Goal: Task Accomplishment & Management: Manage account settings

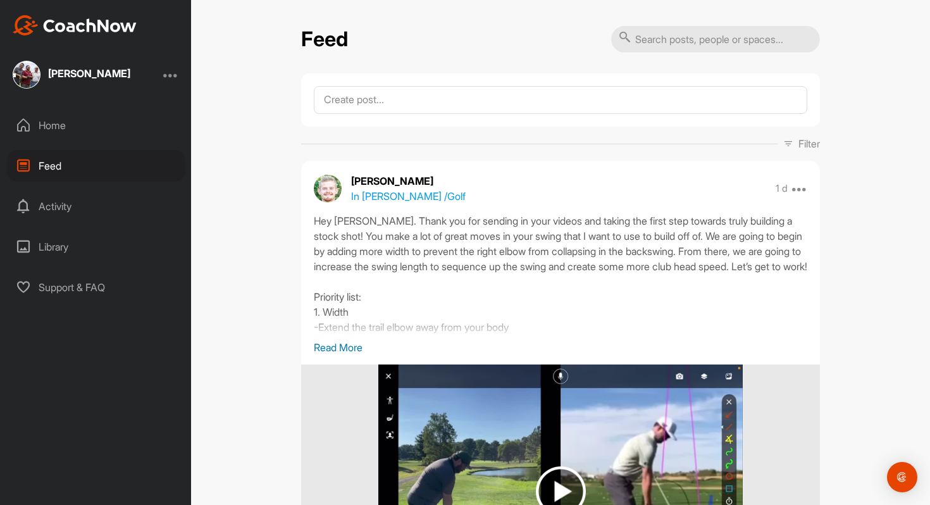
click at [178, 71] on div at bounding box center [170, 74] width 15 height 15
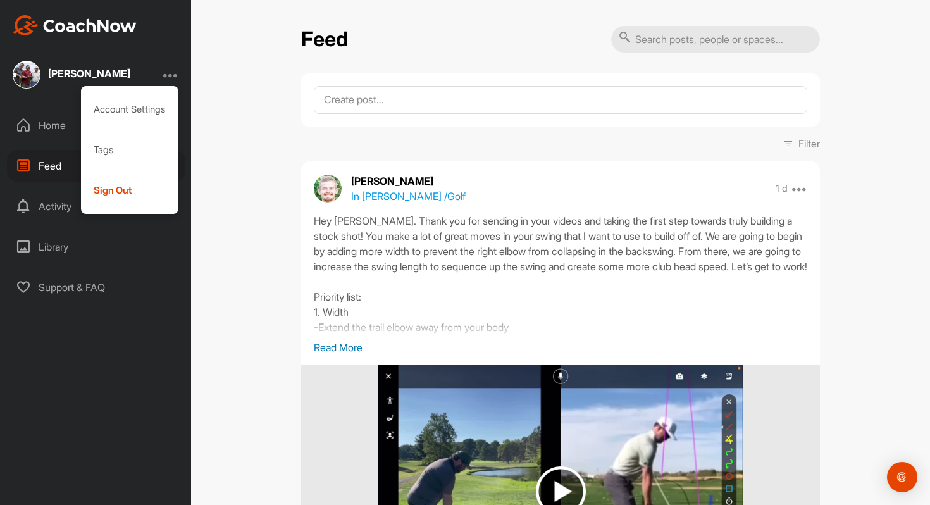
click at [249, 123] on div "Feed Filter Media Type Images Videos Notes Audio Documents Author [PERSON_NAME]…" at bounding box center [560, 252] width 739 height 505
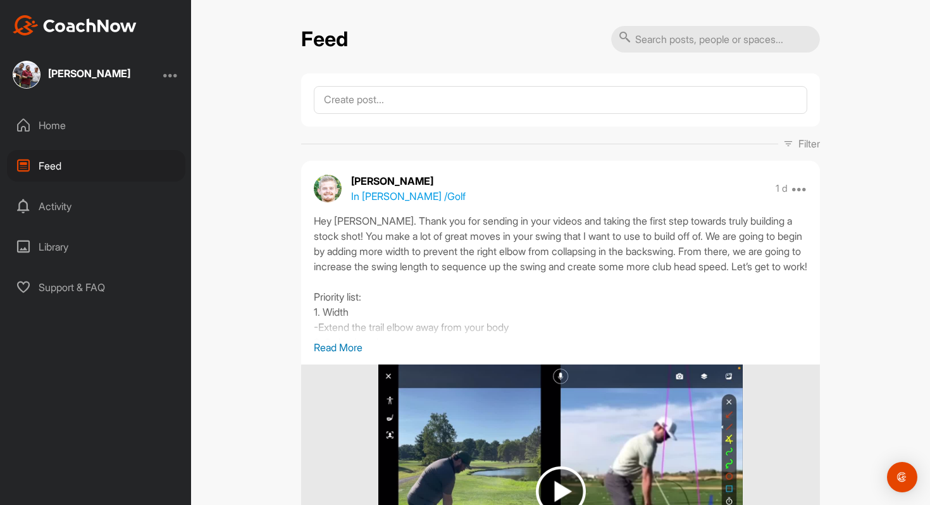
click at [175, 80] on div at bounding box center [170, 74] width 15 height 15
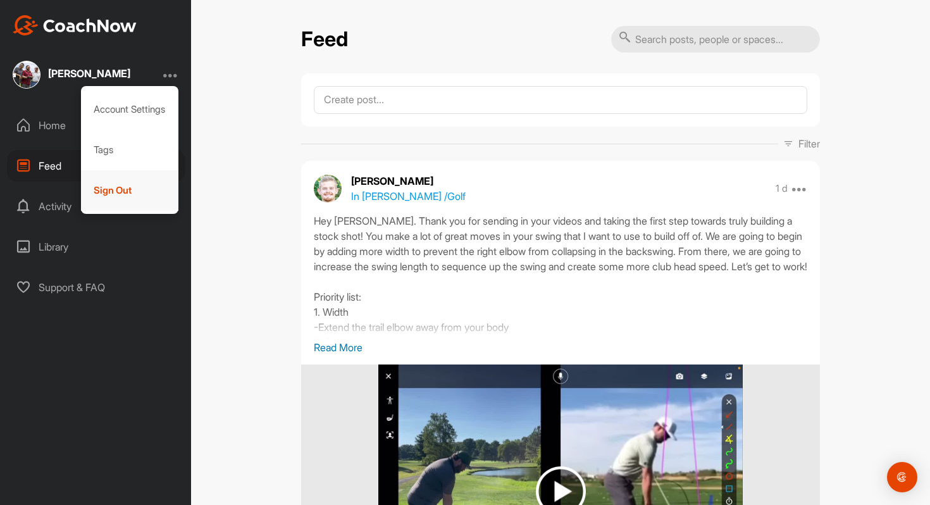
click at [129, 186] on div "Sign Out" at bounding box center [130, 190] width 98 height 41
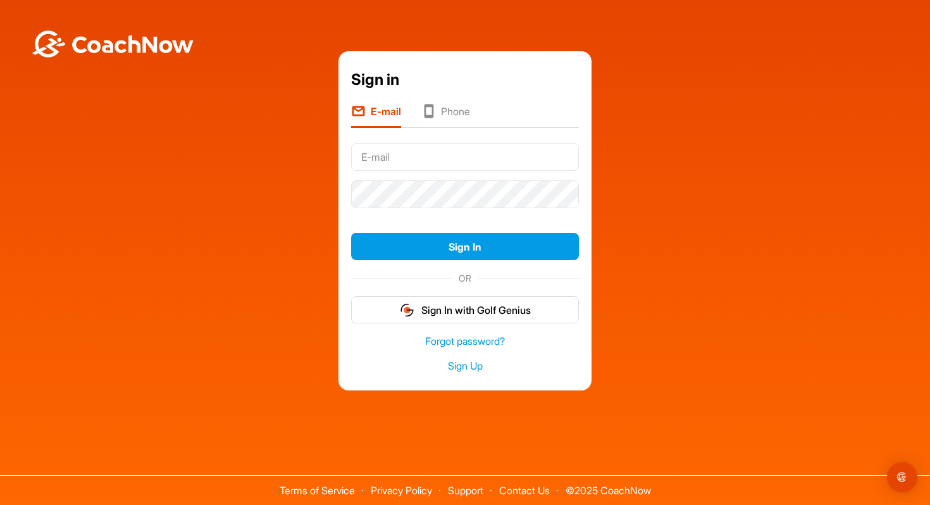
type input "Capodici"
click at [411, 166] on input "Capodici" at bounding box center [465, 157] width 228 height 28
click at [394, 158] on input "Capodici" at bounding box center [465, 157] width 228 height 28
click at [611, 168] on div "Sign in E-mail Phone Capodici Sign In OR Sign In with Golf Genius Forgot passwo…" at bounding box center [465, 220] width 918 height 339
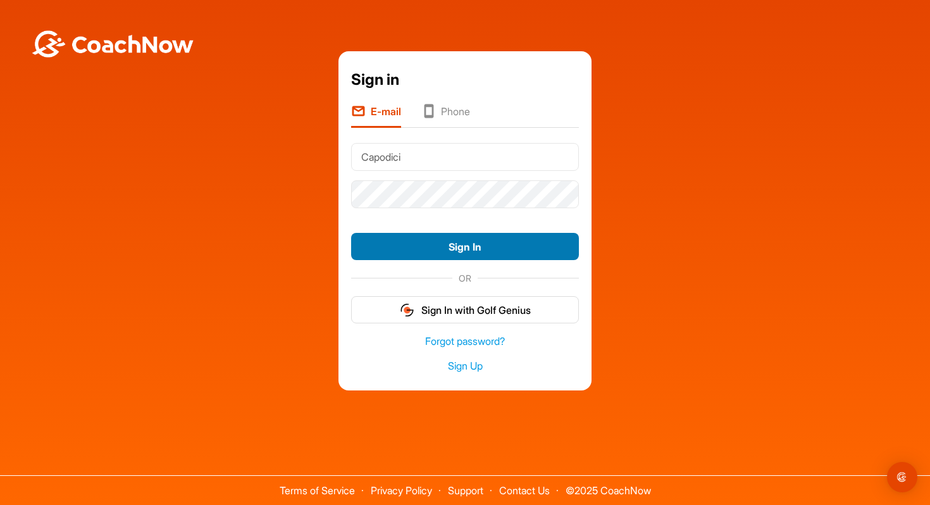
click at [422, 249] on button "Sign In" at bounding box center [465, 246] width 228 height 27
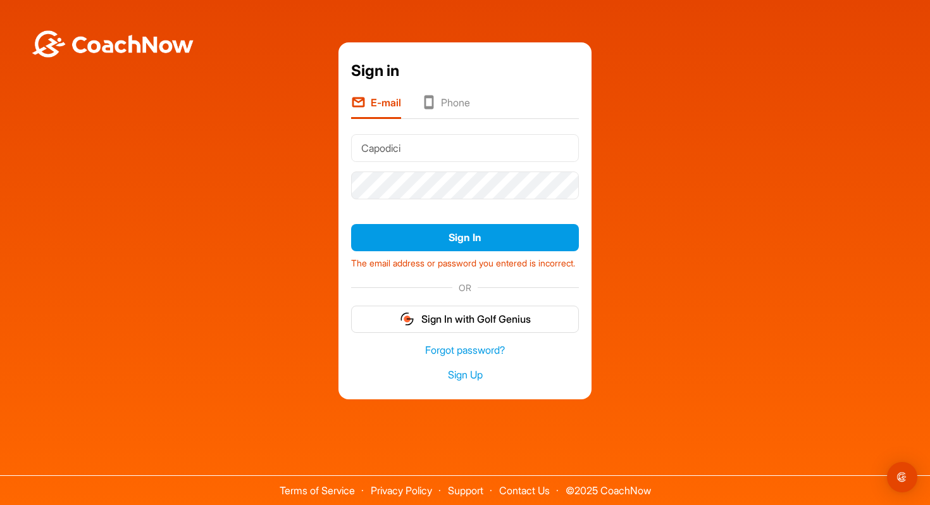
click at [436, 107] on li "Phone" at bounding box center [445, 107] width 49 height 24
